Goal: Transaction & Acquisition: Purchase product/service

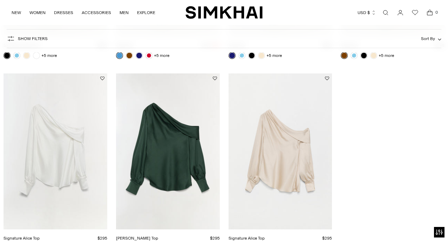
scroll to position [289, 0]
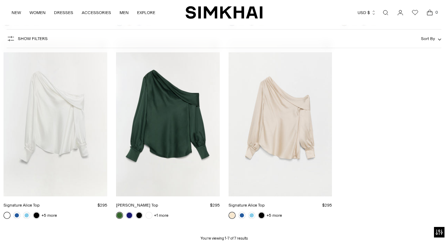
click at [142, 202] on link "[PERSON_NAME] Top" at bounding box center [137, 204] width 42 height 5
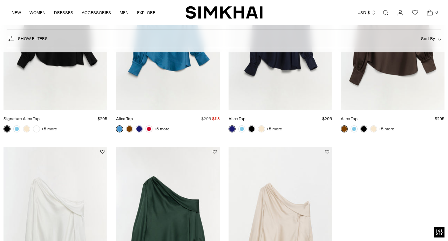
scroll to position [340, 0]
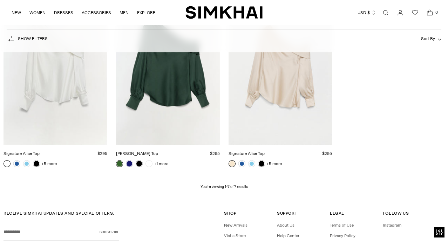
click at [158, 151] on link "[PERSON_NAME] Top" at bounding box center [137, 153] width 42 height 5
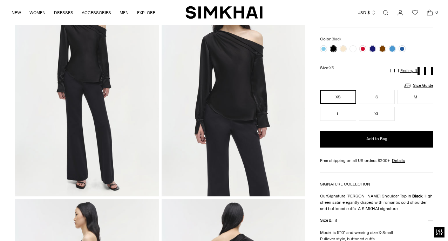
scroll to position [208, 0]
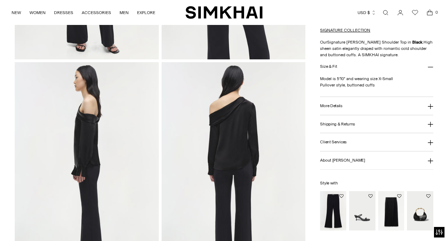
click at [330, 105] on h3 "More Details" at bounding box center [331, 105] width 22 height 5
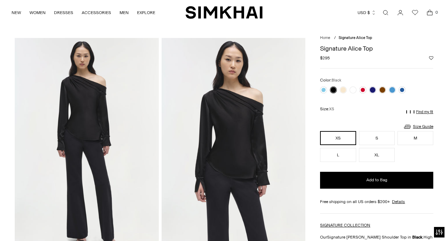
scroll to position [0, 0]
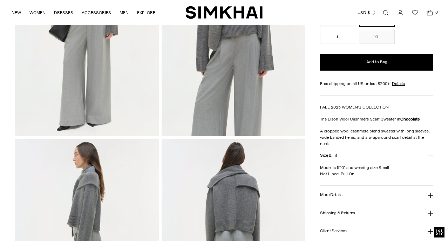
scroll to position [136, 0]
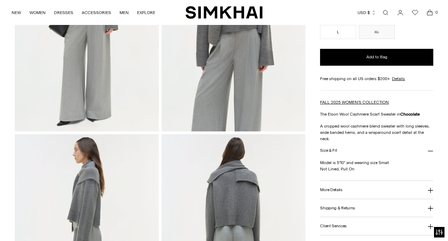
click at [327, 126] on p "A cropped wool cashmere blend sweater with long sleeves, wide banded hems, and …" at bounding box center [376, 132] width 113 height 19
click at [327, 132] on p "A cropped wool cashmere blend sweater with long sleeves, wide banded hems, and …" at bounding box center [376, 132] width 113 height 19
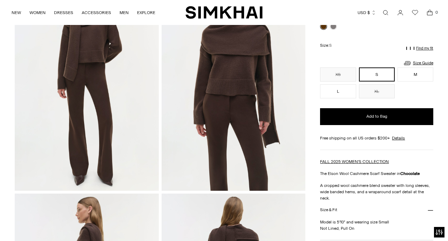
scroll to position [26, 0]
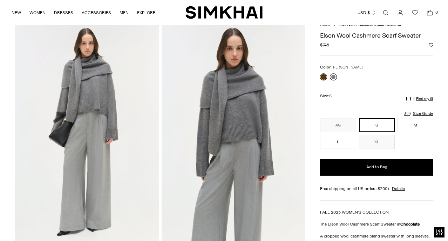
click at [334, 74] on link at bounding box center [333, 76] width 7 height 7
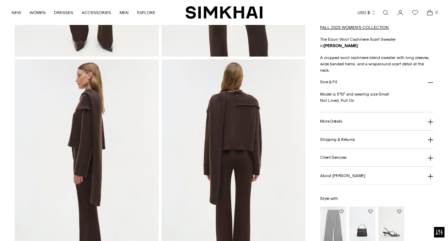
scroll to position [189, 0]
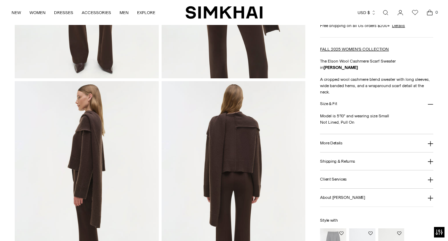
click at [349, 78] on p "A cropped wool cashmere blend sweater with long sleeves, wide banded hems, and …" at bounding box center [376, 85] width 113 height 19
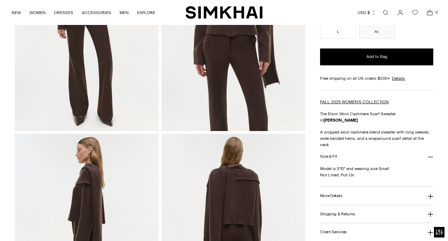
scroll to position [0, 0]
